Goal: Task Accomplishment & Management: Manage account settings

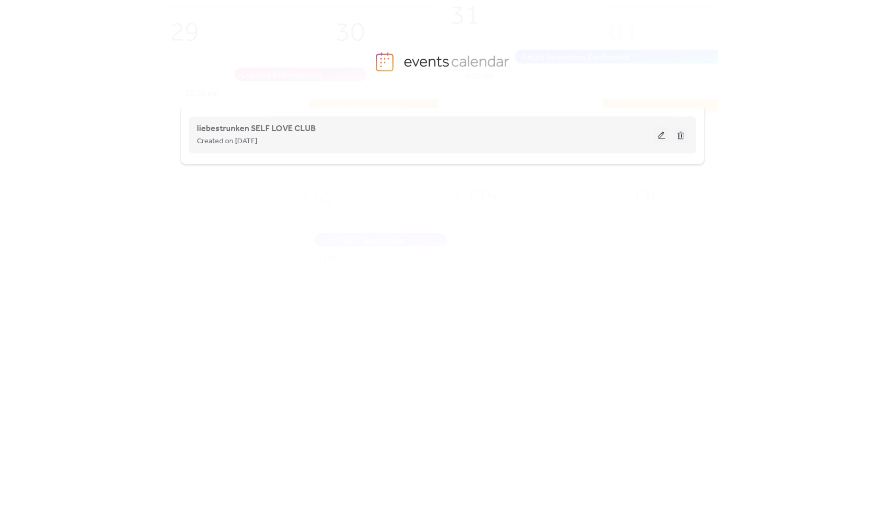
click at [652, 137] on div "Created on [DATE]" at bounding box center [425, 141] width 457 height 13
click at [658, 136] on button at bounding box center [661, 135] width 15 height 16
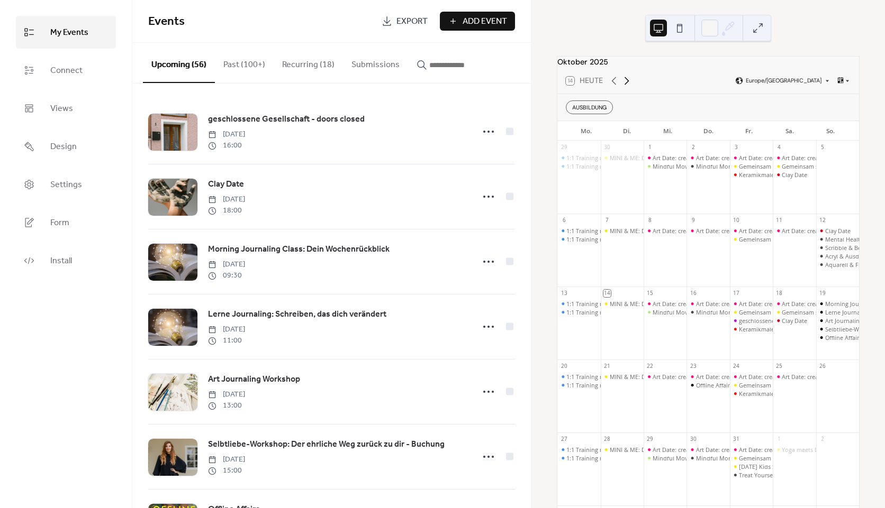
click at [629, 87] on icon at bounding box center [626, 81] width 13 height 13
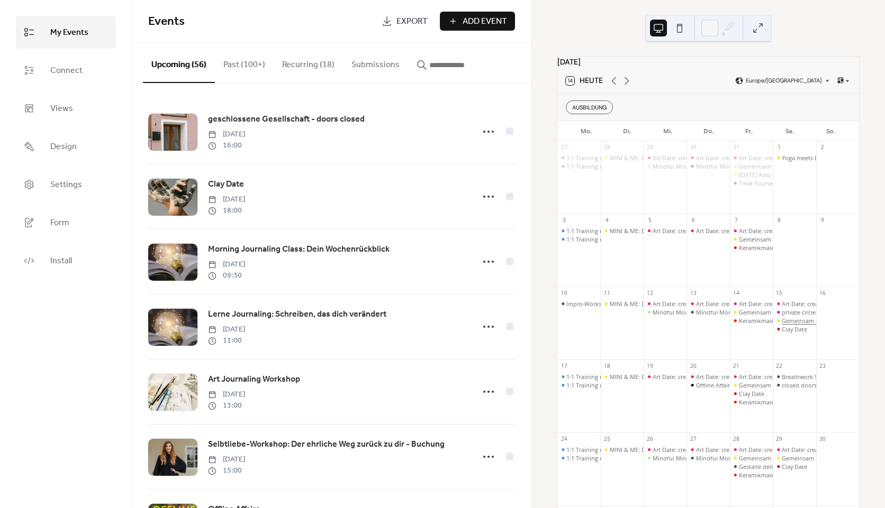
click at [798, 325] on div "Gemeinsam stark: Kreativzeit für Kind & Eltern" at bounding box center [843, 321] width 125 height 8
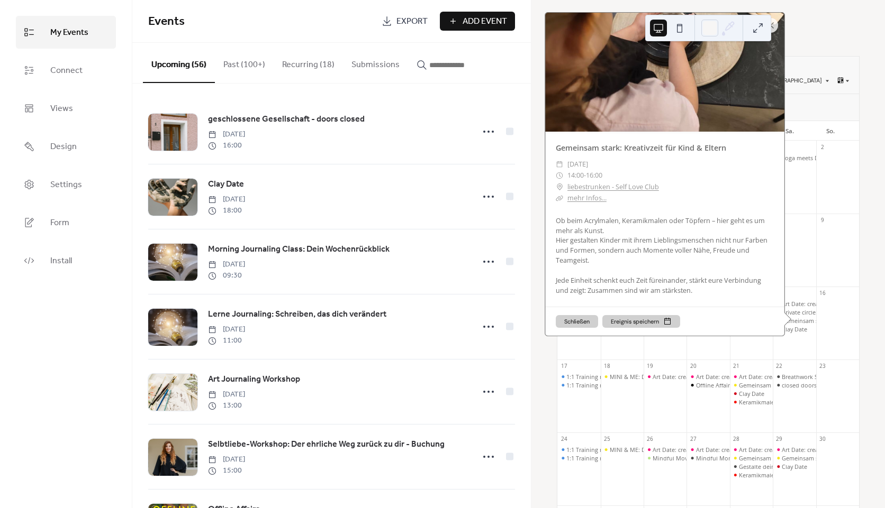
click at [429, 66] on input "button" at bounding box center [460, 65] width 63 height 13
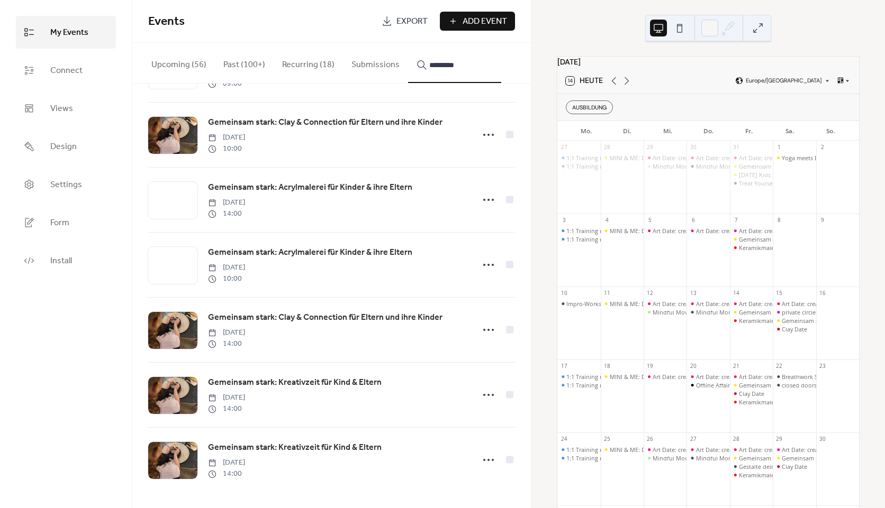
scroll to position [1181, 0]
type input "*********"
click at [342, 449] on span "Gemeinsam stark: Kreativzeit für Kind & Eltern" at bounding box center [295, 448] width 174 height 13
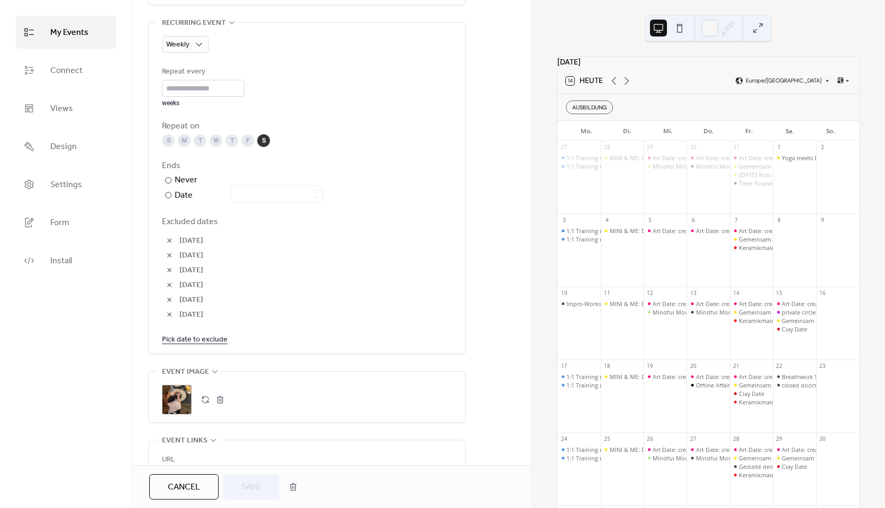
scroll to position [482, 0]
click at [210, 335] on link "Pick date to exclude" at bounding box center [195, 335] width 66 height 13
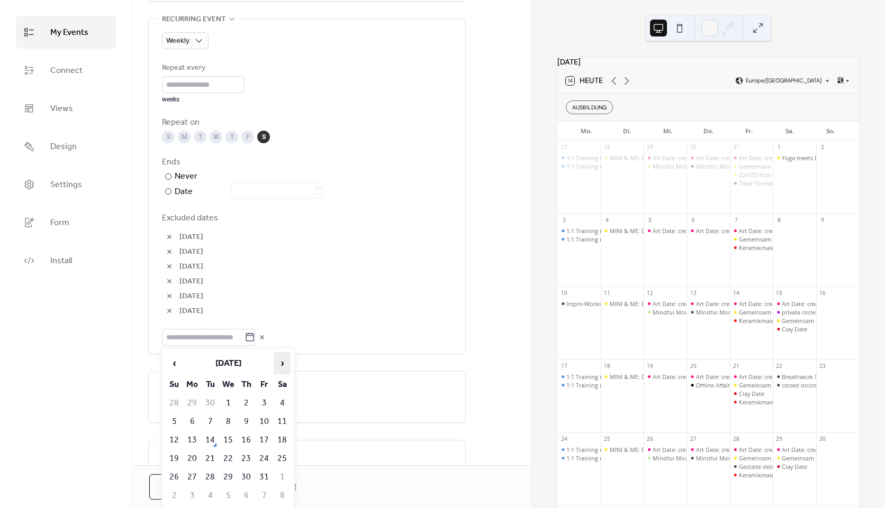
click at [286, 366] on span "›" at bounding box center [282, 363] width 16 height 21
click at [277, 443] on td "15" at bounding box center [282, 440] width 17 height 17
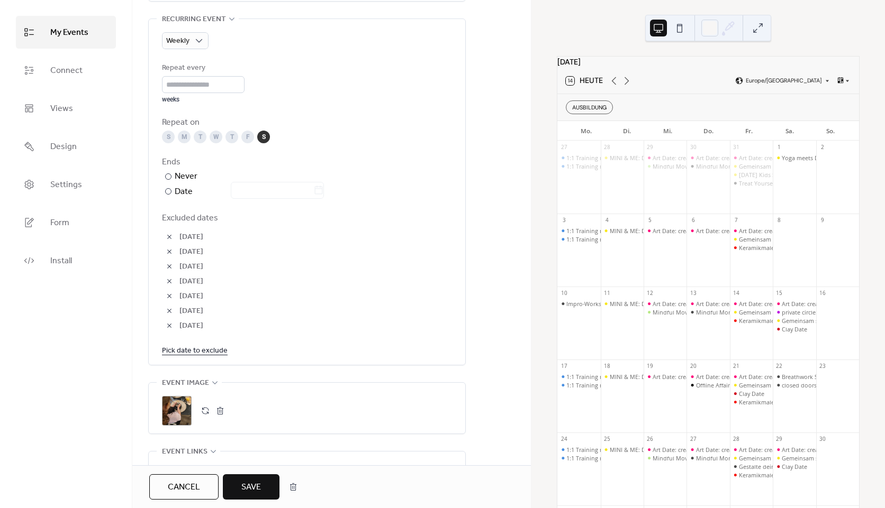
click at [248, 481] on span "Save" at bounding box center [251, 487] width 20 height 13
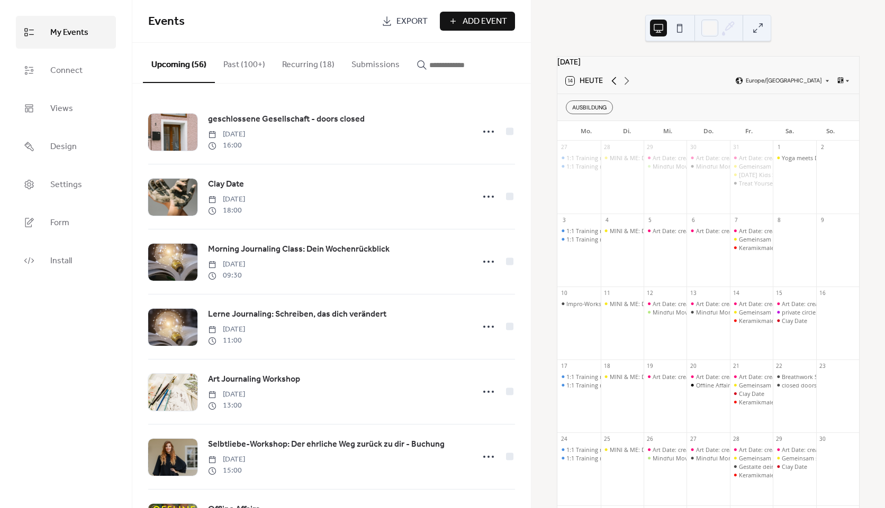
click at [616, 82] on icon at bounding box center [613, 81] width 13 height 13
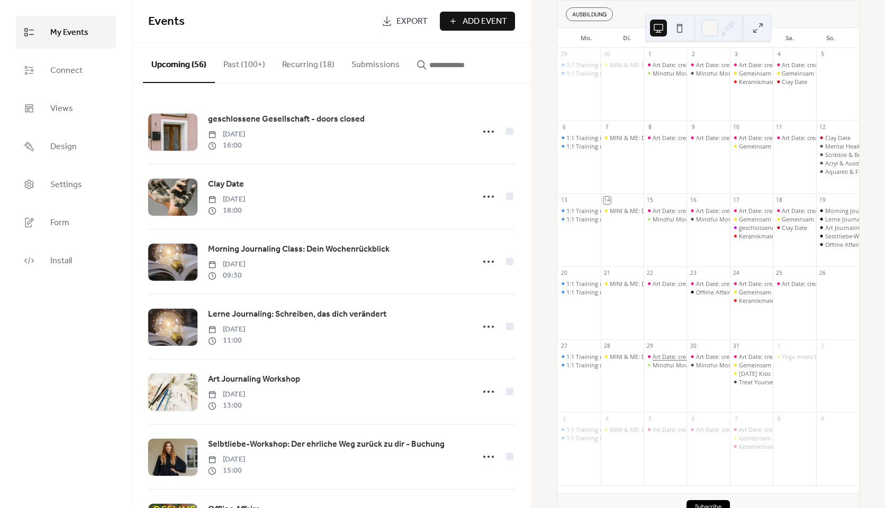
scroll to position [93, 0]
